Goal: Task Accomplishment & Management: Use online tool/utility

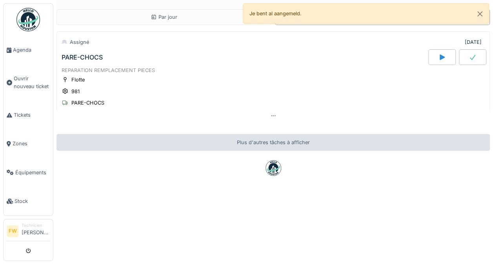
click at [91, 79] on div "Flotte 981 PARE-CHOCS" at bounding box center [273, 91] width 423 height 31
click at [440, 58] on icon at bounding box center [442, 57] width 5 height 5
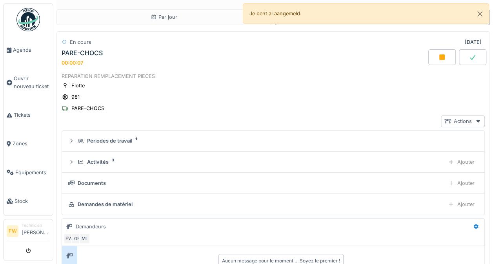
click at [458, 162] on div "Ajouter" at bounding box center [462, 162] width 34 height 11
click at [462, 159] on div "Ajouter" at bounding box center [462, 162] width 34 height 11
click at [461, 159] on div "Ajouter" at bounding box center [462, 162] width 34 height 11
click at [461, 160] on div "Ajouter" at bounding box center [462, 162] width 34 height 11
click at [475, 120] on icon at bounding box center [478, 121] width 6 height 5
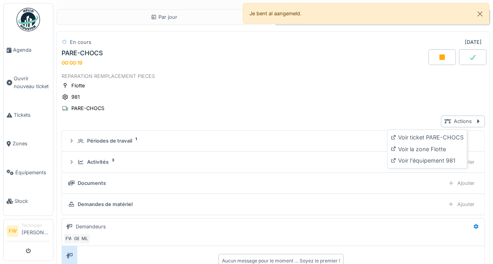
click at [456, 136] on div "Voir ticket PARE-CHOCS" at bounding box center [427, 138] width 76 height 12
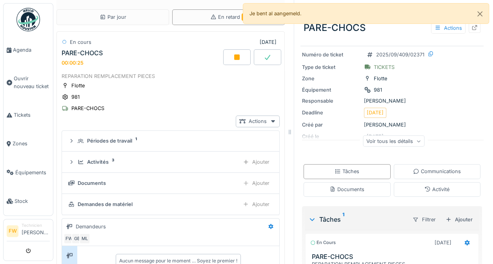
scroll to position [25, 0]
click at [428, 178] on div "Communications" at bounding box center [437, 171] width 87 height 15
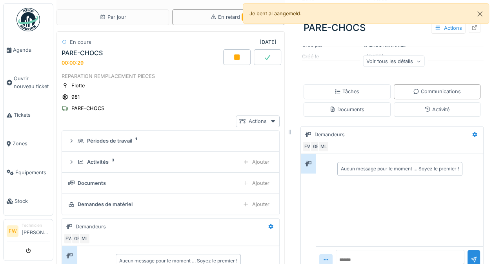
scroll to position [116, 0]
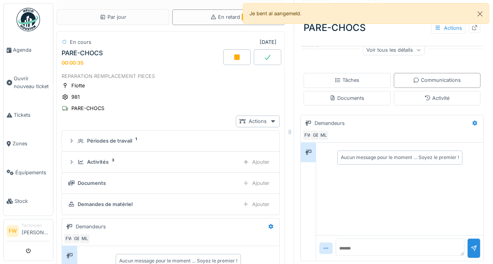
click at [355, 76] on div "Tâches" at bounding box center [347, 80] width 87 height 15
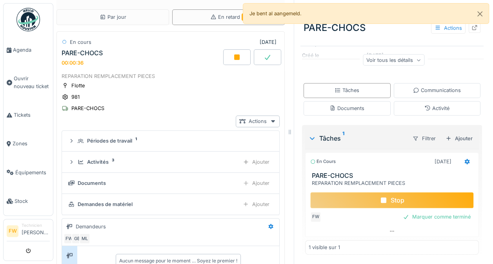
scroll to position [104, 0]
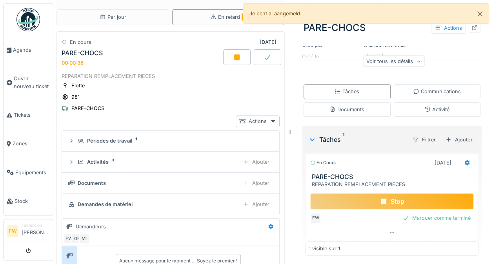
click at [465, 160] on icon at bounding box center [467, 162] width 5 height 5
click at [386, 228] on div at bounding box center [392, 232] width 173 height 11
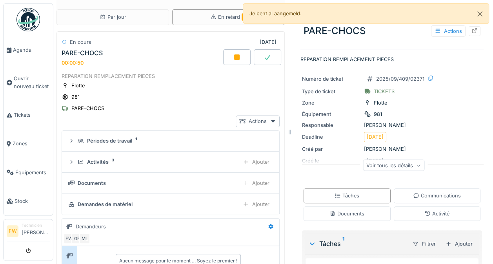
scroll to position [0, 0]
click at [445, 197] on div "Communications" at bounding box center [437, 195] width 48 height 7
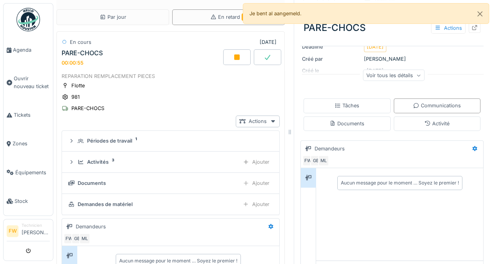
scroll to position [116, 0]
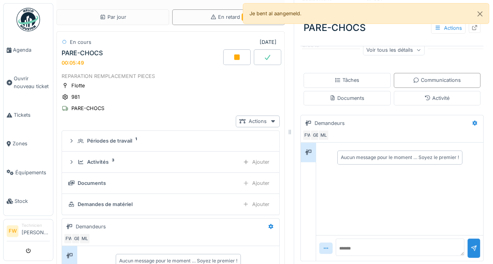
click at [233, 54] on icon at bounding box center [237, 57] width 8 height 6
